Goal: Task Accomplishment & Management: Use online tool/utility

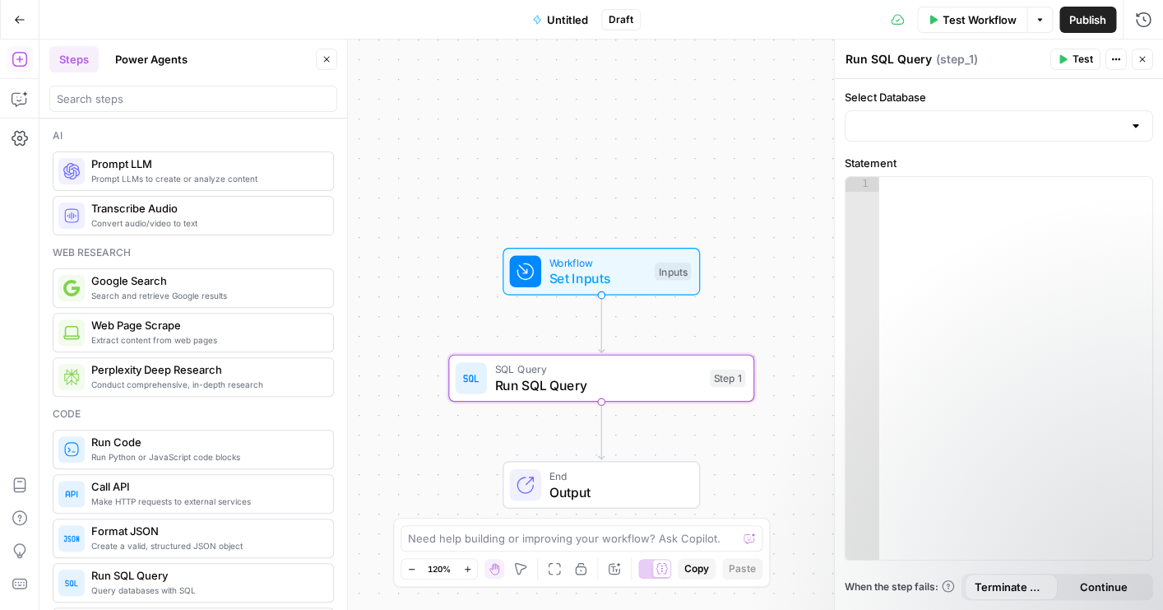
scroll to position [271, 0]
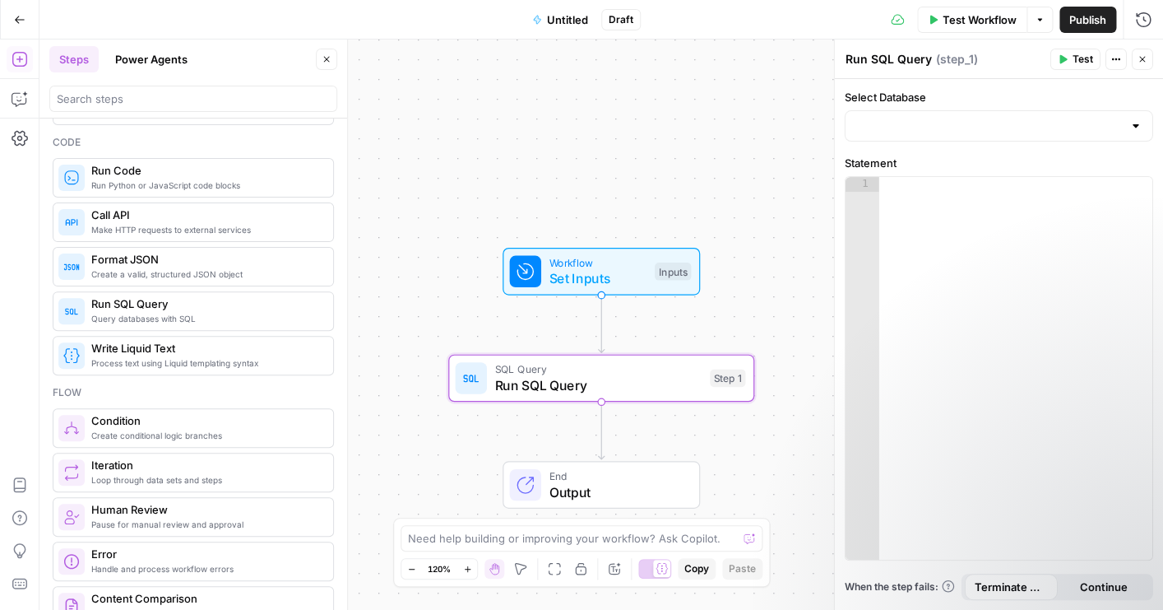
click at [19, 17] on icon "button" at bounding box center [20, 20] width 12 height 12
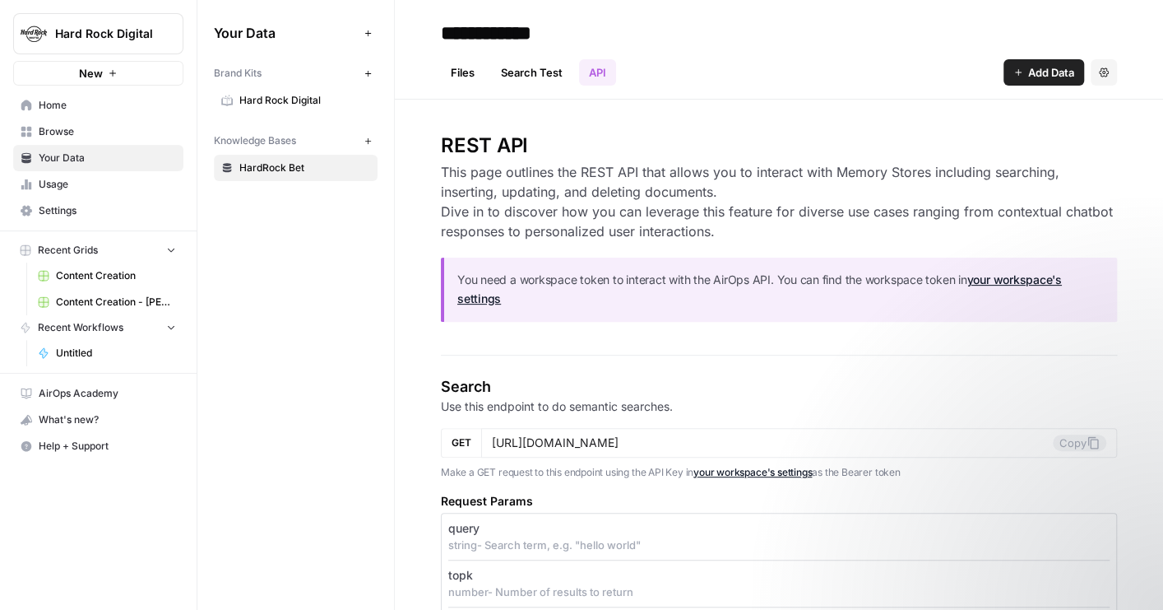
click at [72, 156] on span "Your Data" at bounding box center [107, 158] width 137 height 15
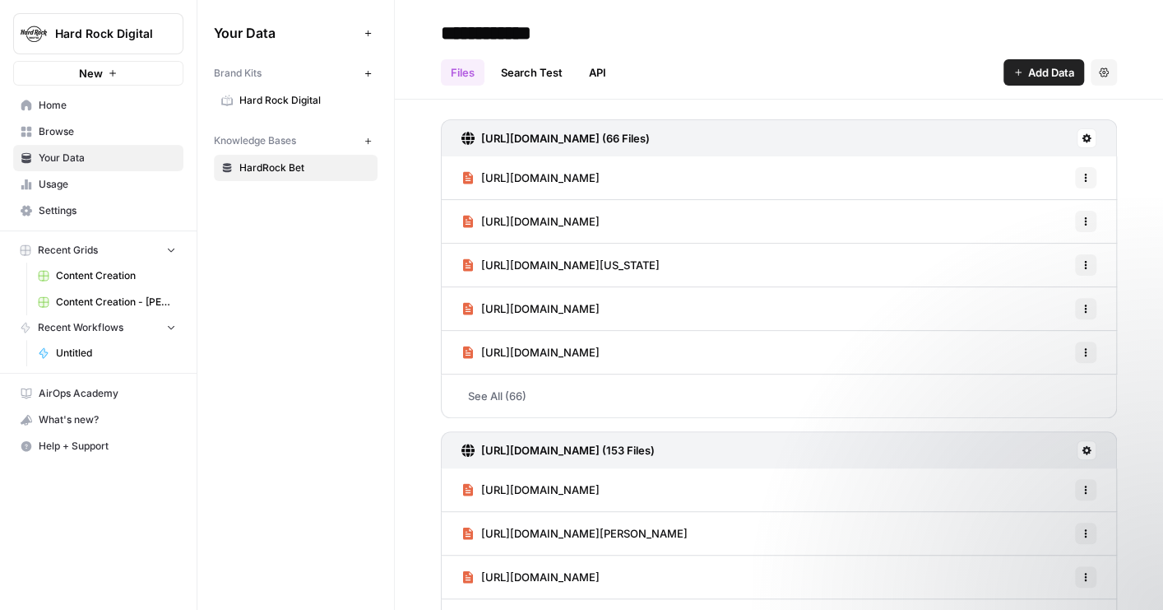
click at [81, 187] on span "Usage" at bounding box center [107, 184] width 137 height 15
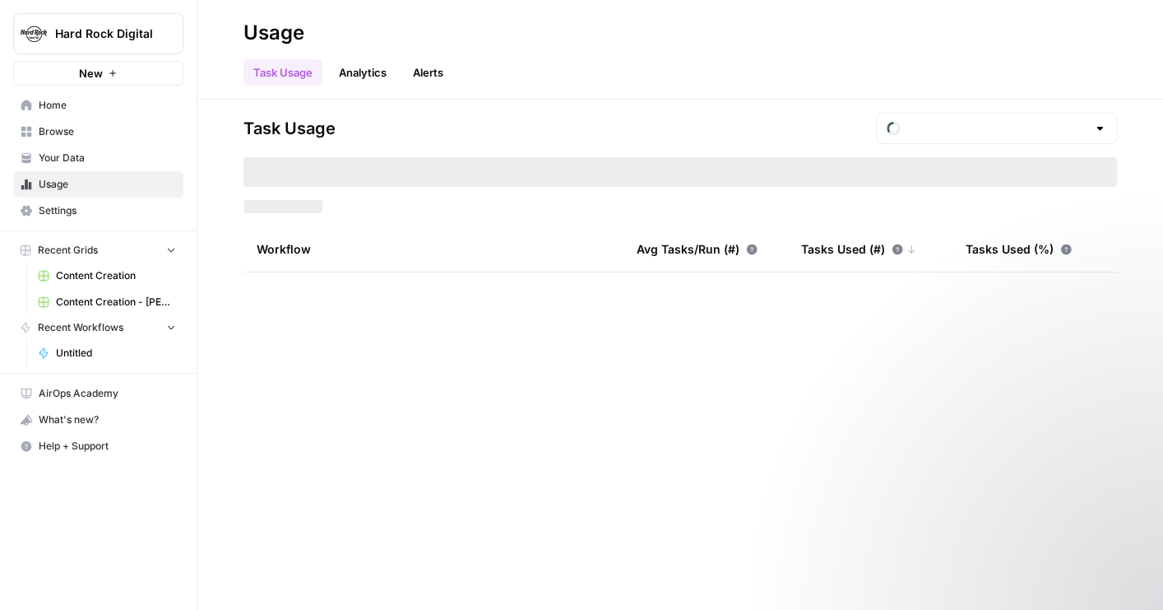
type input "August Tasks"
click at [81, 128] on span "Browse" at bounding box center [107, 131] width 137 height 15
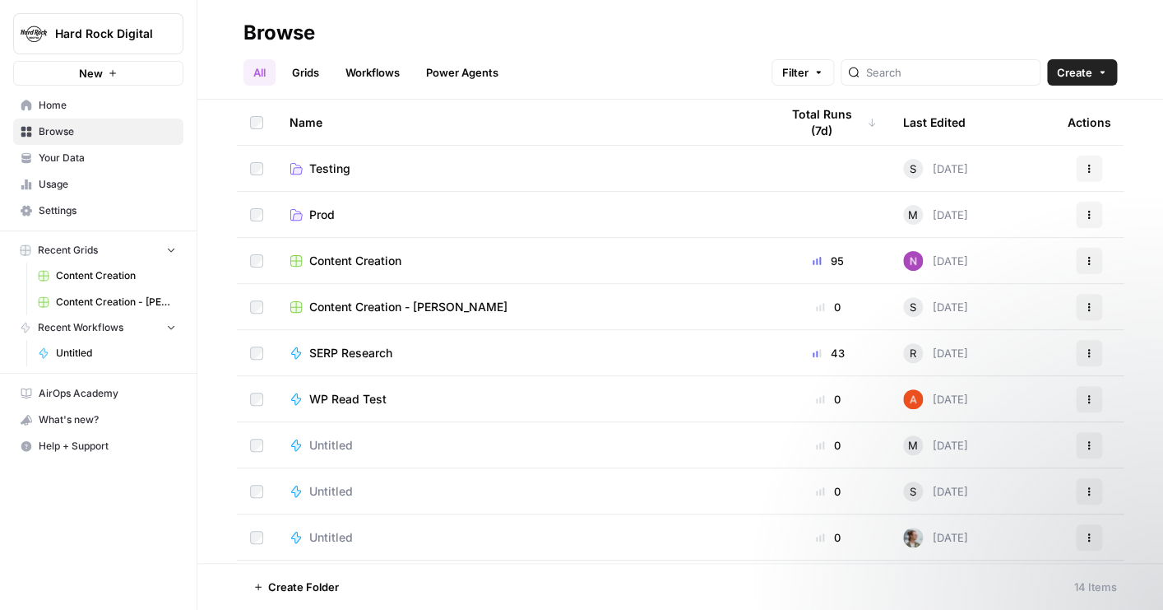
click at [412, 220] on link "Prod" at bounding box center [522, 214] width 464 height 16
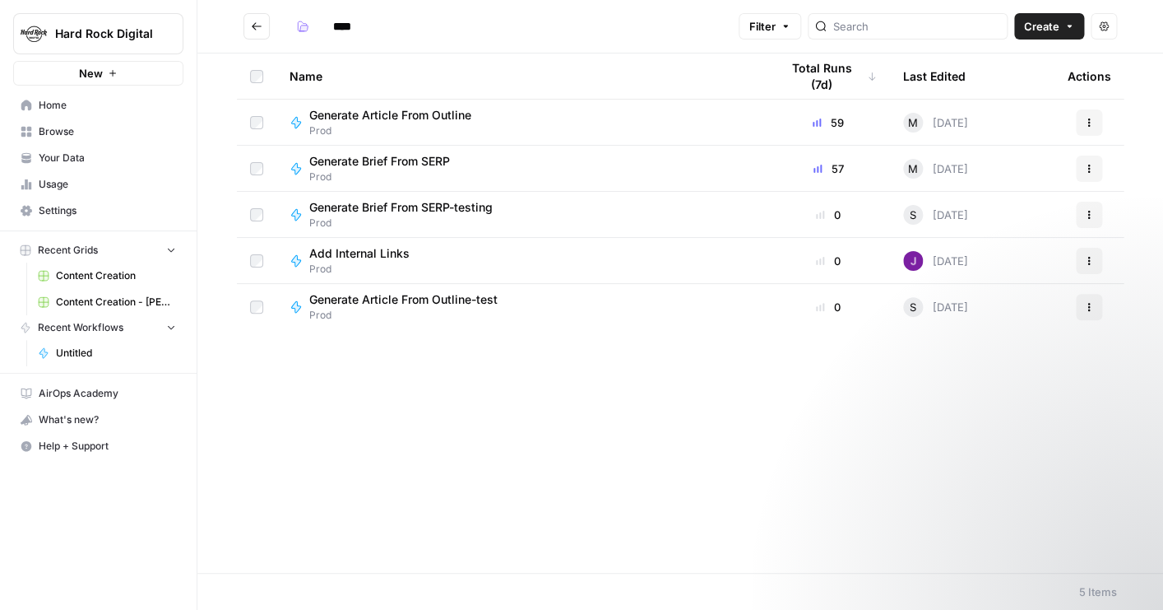
click at [494, 132] on div "Generate Article From Outline Prod" at bounding box center [522, 122] width 464 height 31
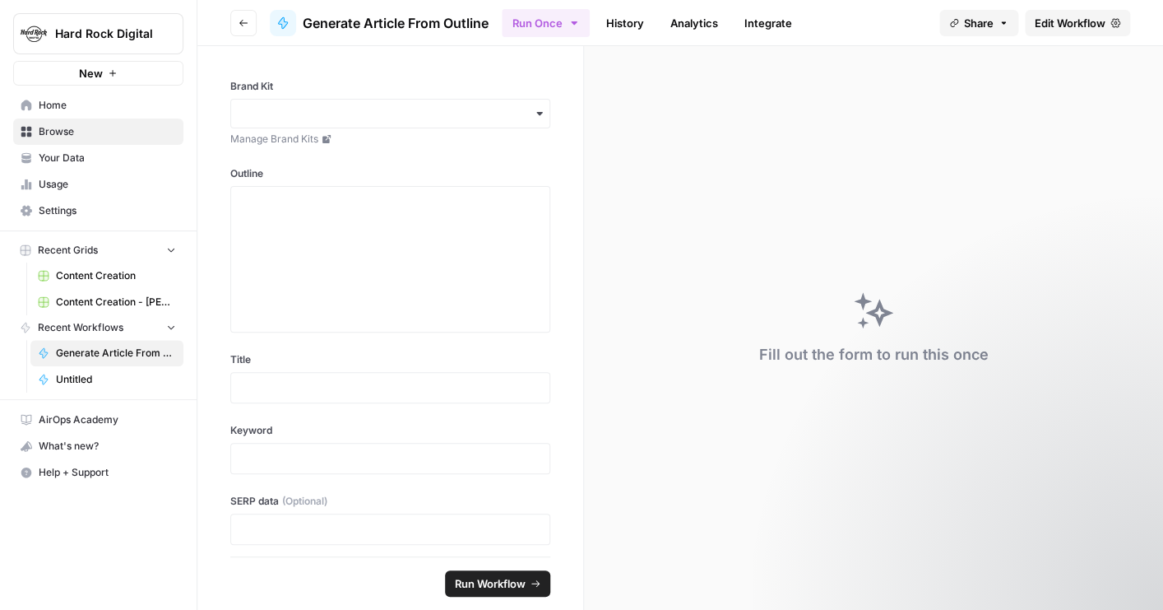
click at [241, 29] on button "Go back" at bounding box center [243, 23] width 26 height 26
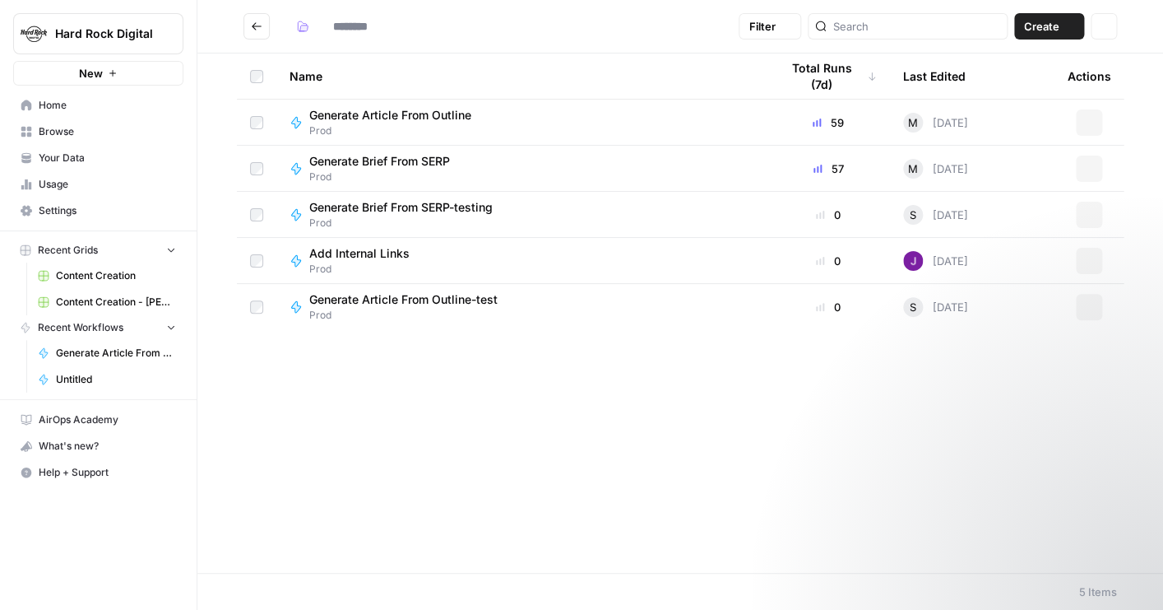
type input "****"
click at [246, 27] on button "Go back" at bounding box center [257, 26] width 26 height 26
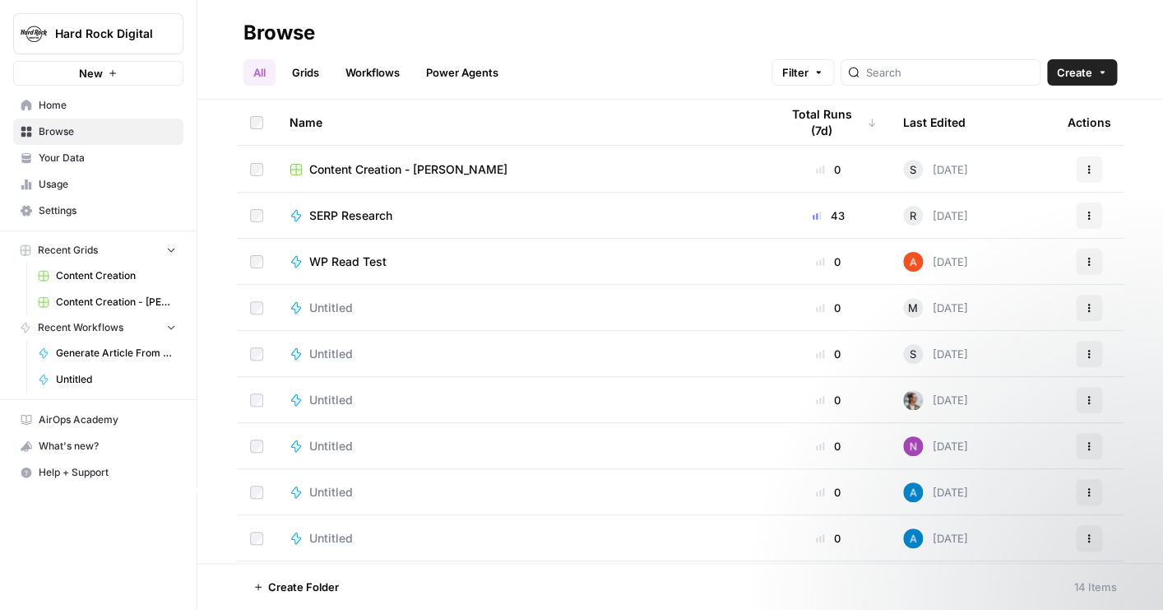
scroll to position [137, 0]
click at [117, 271] on span "Content Creation" at bounding box center [116, 275] width 120 height 15
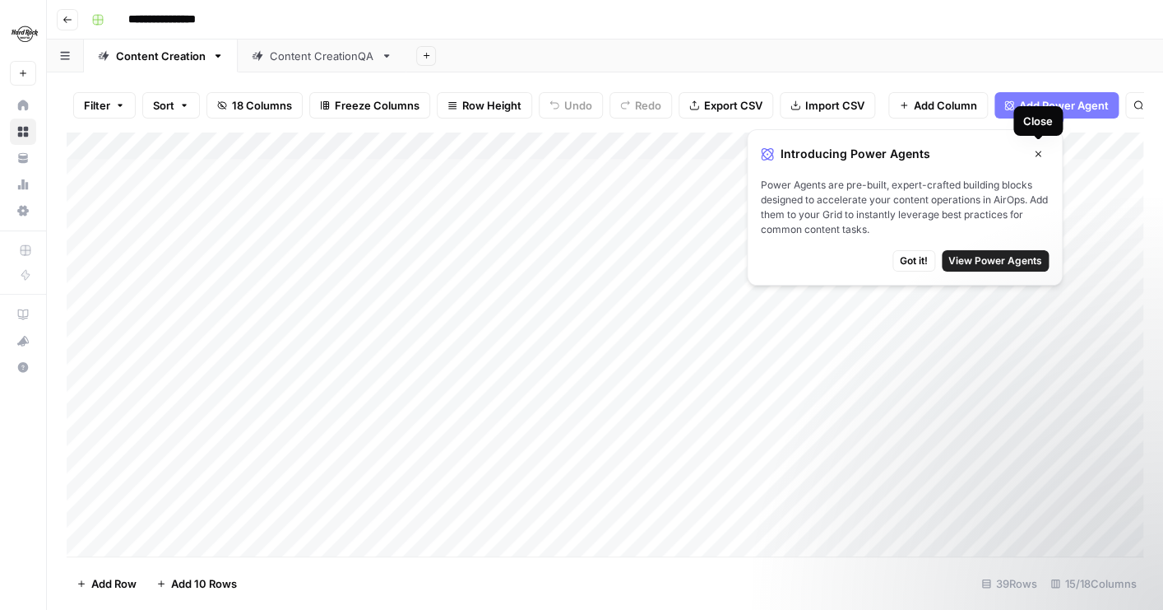
click at [1043, 159] on button "Close" at bounding box center [1037, 153] width 21 height 21
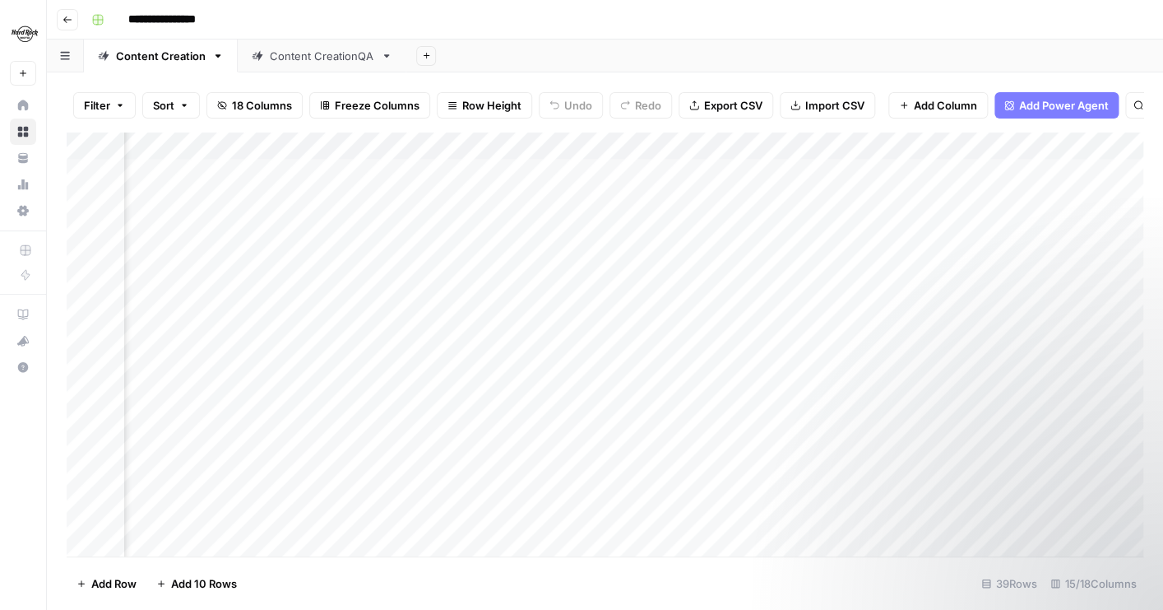
scroll to position [0, 1407]
click at [623, 172] on div "Add Column" at bounding box center [605, 346] width 1077 height 429
click at [817, 168] on div "Add Column" at bounding box center [605, 346] width 1077 height 429
click at [819, 169] on div "Add Column" at bounding box center [605, 346] width 1077 height 429
click at [818, 169] on div "Add Column" at bounding box center [605, 346] width 1077 height 429
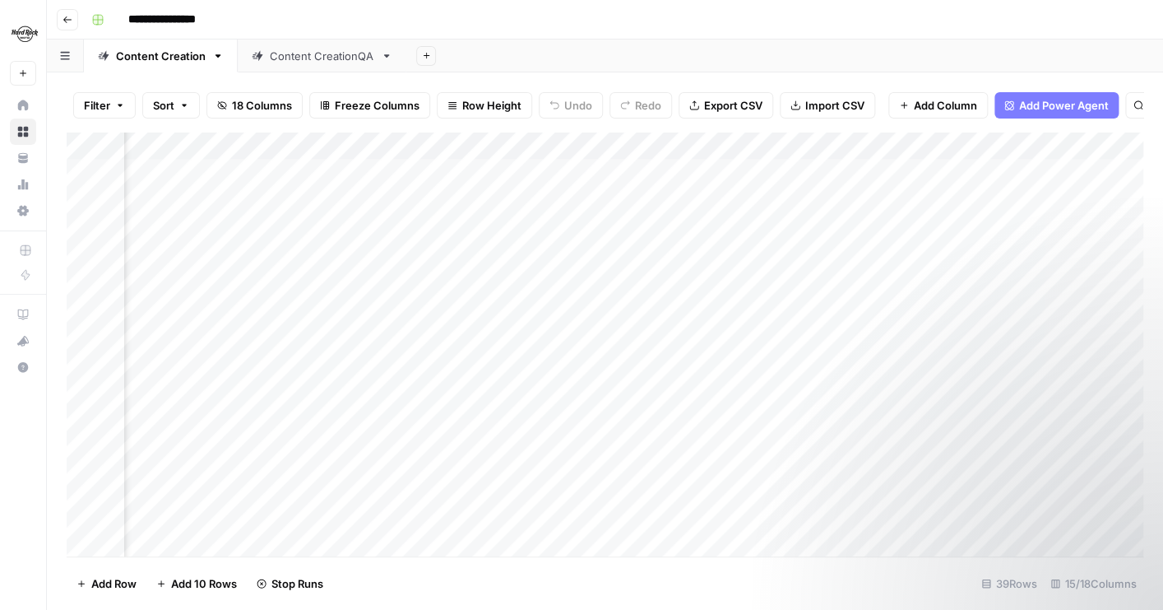
click at [695, 202] on div "Add Column" at bounding box center [605, 346] width 1077 height 429
click at [793, 194] on div "Add Column" at bounding box center [605, 346] width 1077 height 429
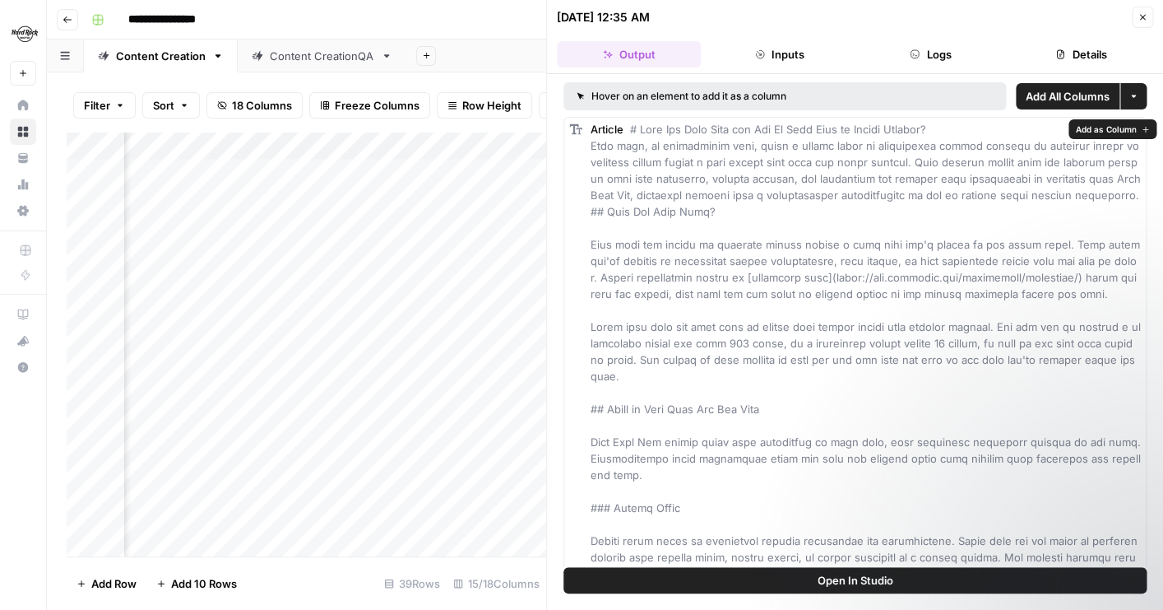
drag, startPoint x: 592, startPoint y: 148, endPoint x: 985, endPoint y: 146, distance: 392.4
copy span "Prop bets, or proposition bets, offer a unique twist on traditional sports bett…"
